Goal: Transaction & Acquisition: Subscribe to service/newsletter

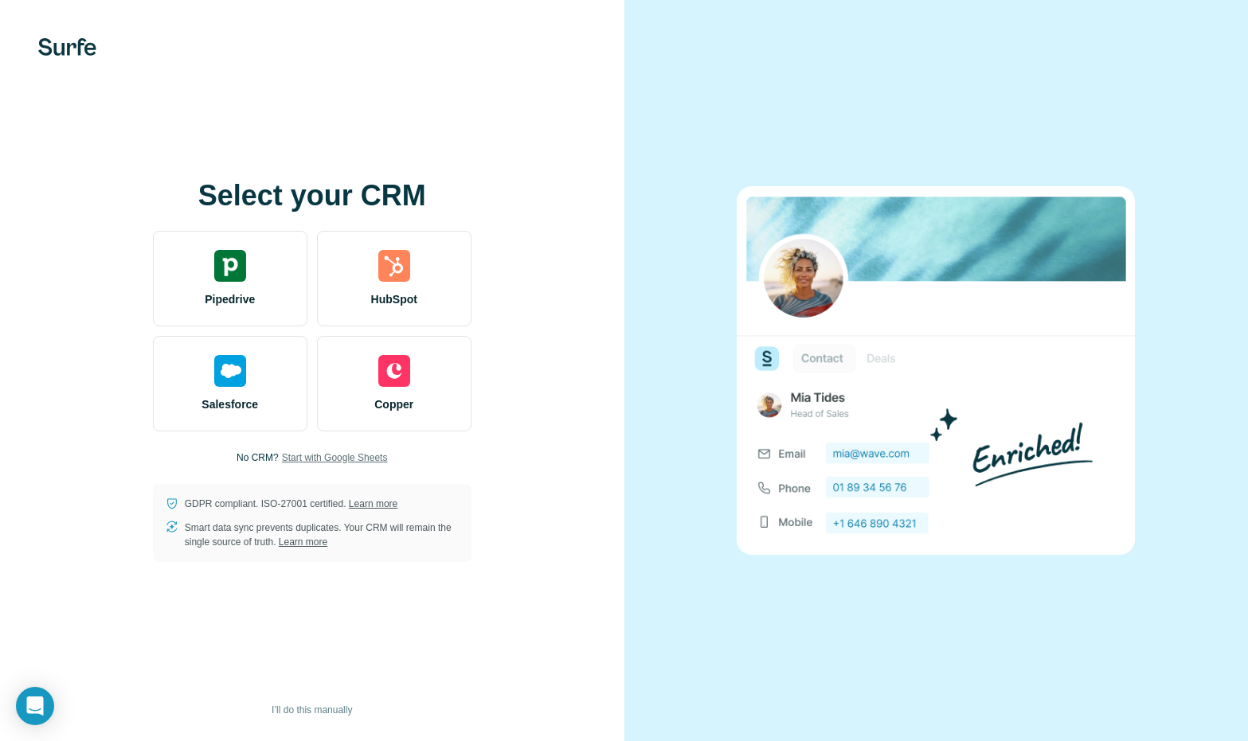
click at [346, 457] on span "Start with Google Sheets" at bounding box center [335, 458] width 106 height 14
click at [372, 459] on span "Start with Google Sheets" at bounding box center [335, 458] width 106 height 14
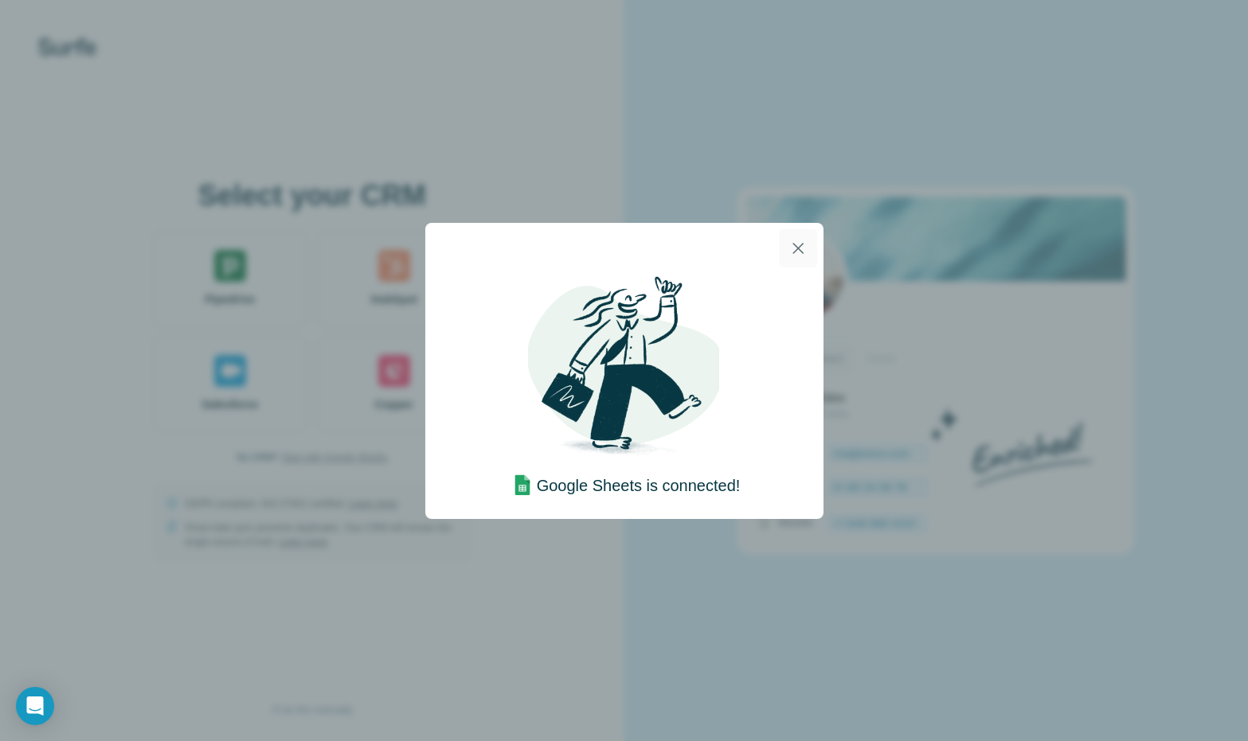
click at [799, 245] on icon "button" at bounding box center [797, 248] width 11 height 11
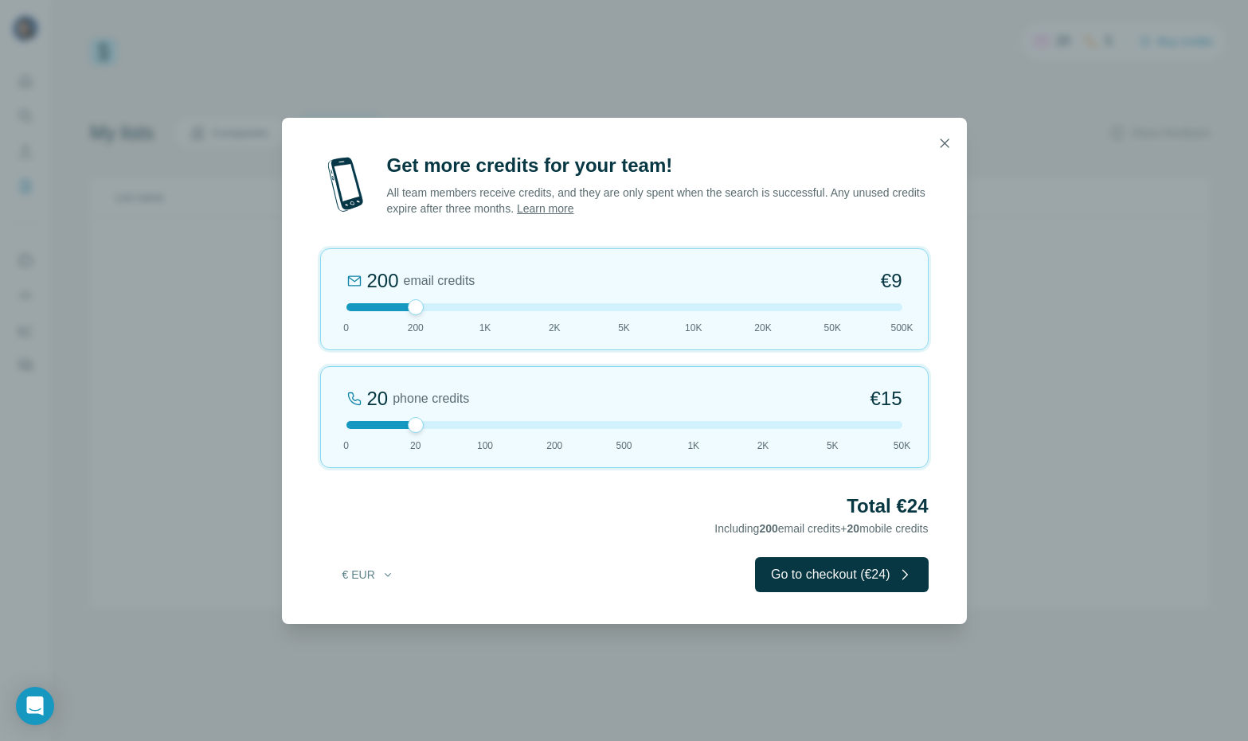
click at [953, 141] on button "button" at bounding box center [944, 143] width 32 height 32
